Goal: Find specific page/section: Find specific page/section

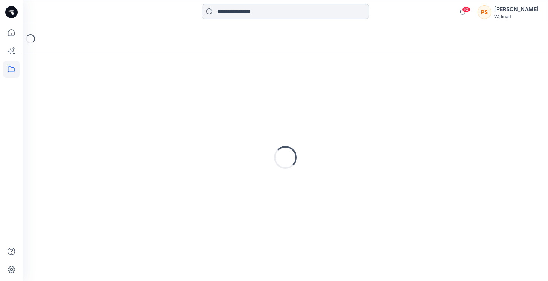
click at [306, 10] on input at bounding box center [286, 11] width 168 height 15
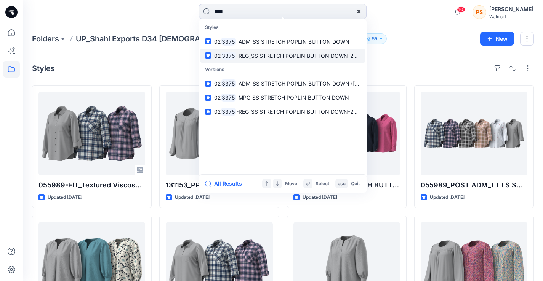
type input "****"
click at [305, 61] on link "02 3375 -REG_SS STRETCH POPLIN BUTTON DOWN-20-08-25" at bounding box center [282, 56] width 164 height 14
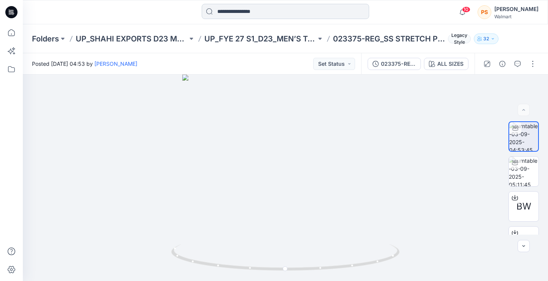
click at [277, 9] on input at bounding box center [286, 11] width 168 height 15
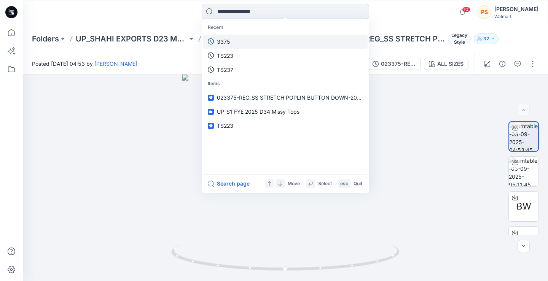
click at [270, 44] on link "3375" at bounding box center [285, 42] width 164 height 14
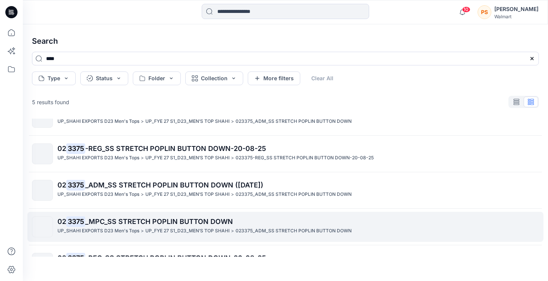
scroll to position [45, 0]
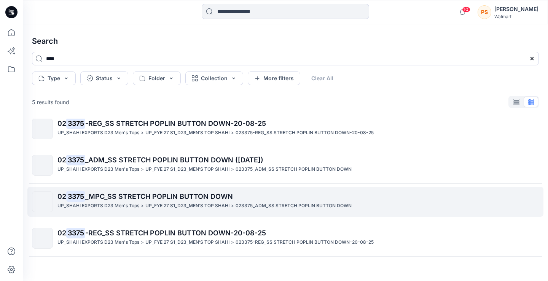
click at [237, 204] on p "023375_ADM_SS STRETCH POPLIN BUTTON DOWN" at bounding box center [294, 206] width 116 height 8
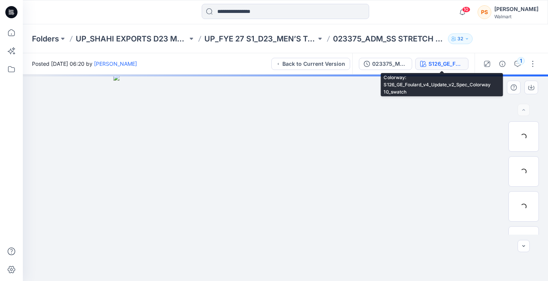
click at [440, 63] on div "S126_GE_Foulard_v4_Update_v2_Spec_Colorway 10_swatch" at bounding box center [446, 64] width 35 height 8
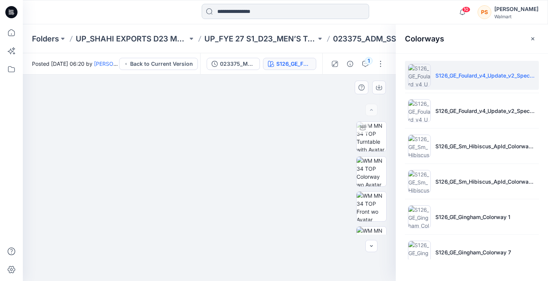
click at [253, 12] on input at bounding box center [286, 11] width 168 height 15
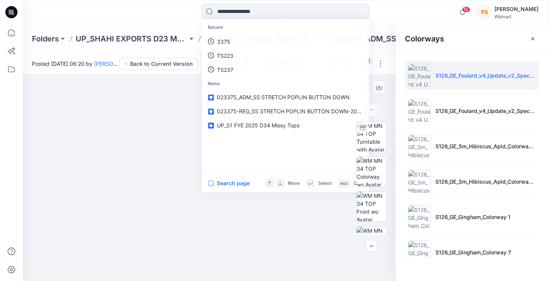
drag, startPoint x: 234, startPoint y: 222, endPoint x: 248, endPoint y: 221, distance: 14.1
click at [234, 222] on img at bounding box center [209, 173] width 381 height 218
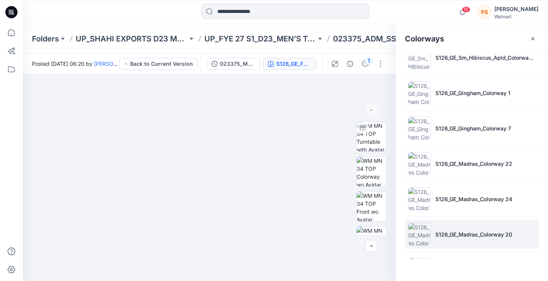
scroll to position [127, 0]
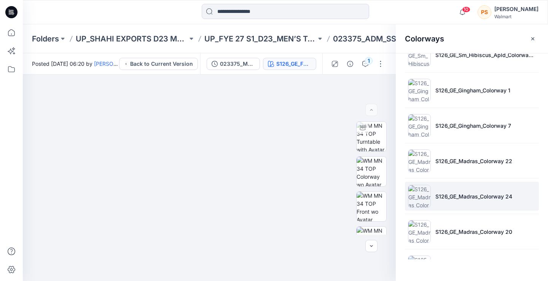
click at [451, 196] on p "S126_GE_Madras_Colorway 24" at bounding box center [474, 197] width 77 height 8
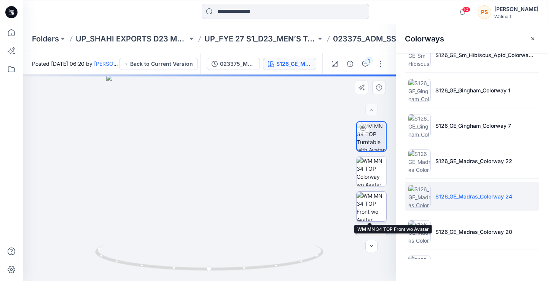
click at [370, 208] on img at bounding box center [372, 207] width 30 height 30
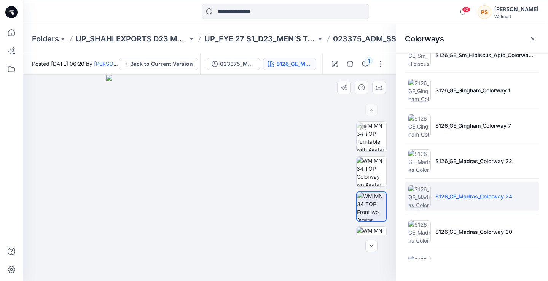
click at [282, 247] on img at bounding box center [209, 178] width 207 height 207
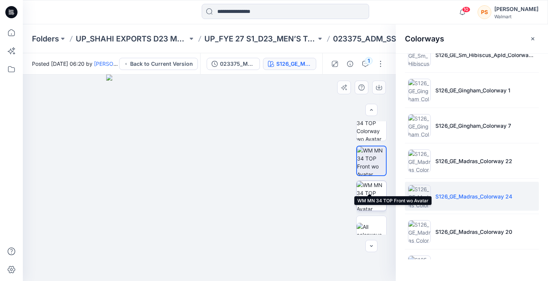
scroll to position [51, 0]
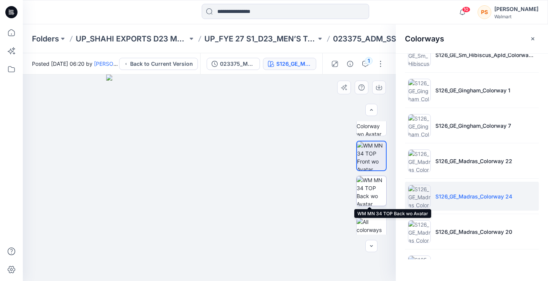
click at [367, 191] on img at bounding box center [372, 191] width 30 height 30
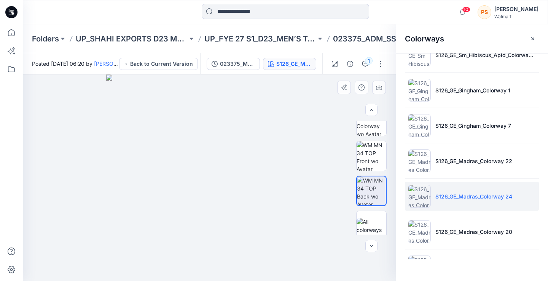
click at [286, 259] on img at bounding box center [209, 178] width 207 height 207
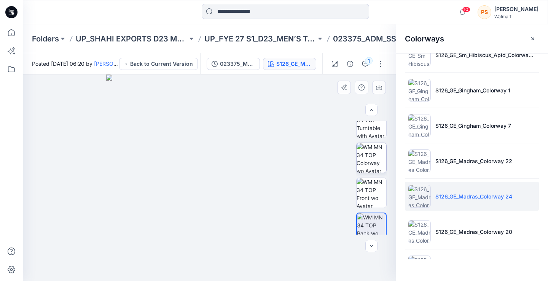
scroll to position [13, 0]
click at [370, 158] on img at bounding box center [372, 159] width 30 height 30
click at [284, 263] on img at bounding box center [209, 178] width 207 height 207
click at [198, 246] on img at bounding box center [209, 178] width 207 height 207
click at [285, 16] on input at bounding box center [286, 11] width 168 height 15
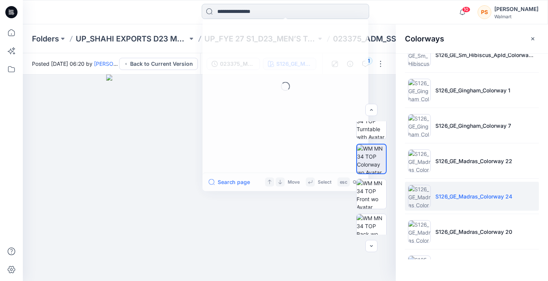
click at [285, 16] on input at bounding box center [286, 11] width 168 height 15
